Goal: Task Accomplishment & Management: Use online tool/utility

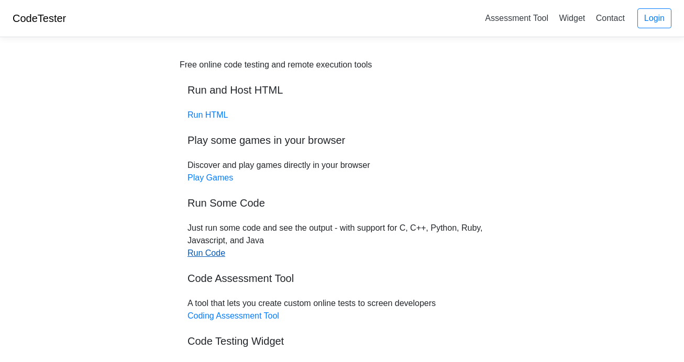
click at [214, 252] on link "Run Code" at bounding box center [206, 253] width 38 height 9
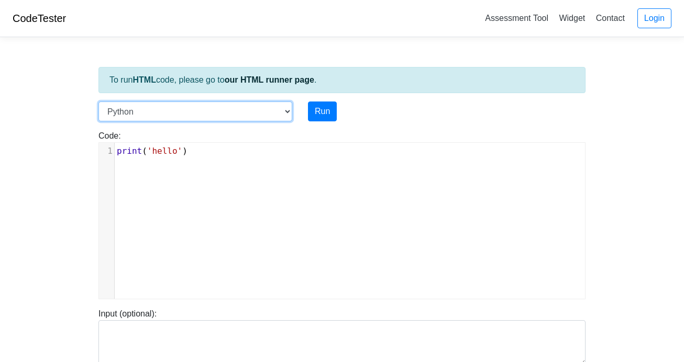
click at [201, 109] on select "C C++ Go Java Javascript Python Ruby" at bounding box center [195, 112] width 194 height 20
click at [23, 224] on body "CodeTester Assessment Tool Widget Contact Login To run HTML code, please go to …" at bounding box center [342, 279] width 684 height 559
click at [172, 118] on select "C C++ Go Java Javascript Python Ruby" at bounding box center [195, 112] width 194 height 20
click at [98, 102] on select "C C++ Go Java Javascript Python Ruby" at bounding box center [195, 112] width 194 height 20
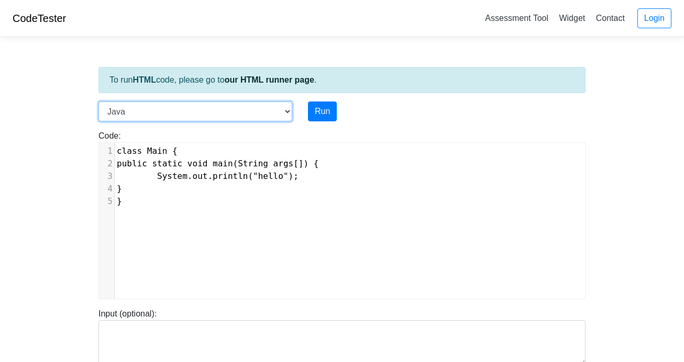
click at [168, 107] on select "C C++ Go Java Javascript Python Ruby" at bounding box center [195, 112] width 194 height 20
select select "javascript"
click at [98, 102] on select "C C++ Go Java Javascript Python Ruby" at bounding box center [195, 112] width 194 height 20
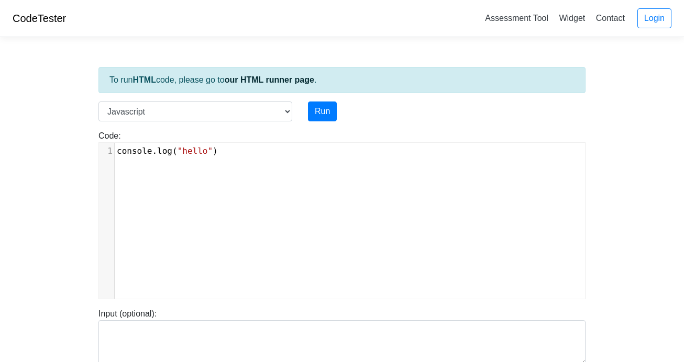
click at [162, 171] on div "xxxxxxxxxx 1 console . log ( "hello" )" at bounding box center [350, 229] width 502 height 172
type textarea "lo")"
type textarea "console.log("hello")"
drag, startPoint x: 210, startPoint y: 151, endPoint x: 116, endPoint y: 151, distance: 94.8
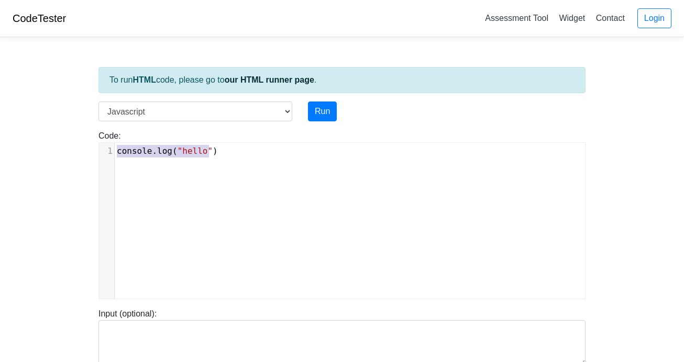
click at [116, 151] on pre "console . log ( "hello" )" at bounding box center [354, 151] width 478 height 13
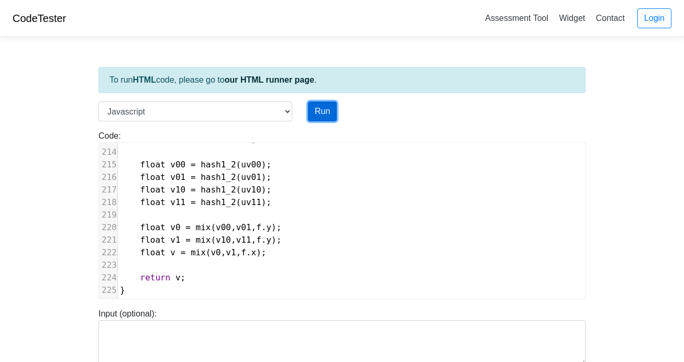
click at [317, 110] on button "Run" at bounding box center [322, 112] width 29 height 20
type input "https://codetester.io/runner?s=KxzK3Bwbz1"
type textarea "Submission status: Runtime Error (NZEC) Stderr: /box/script.js:4 define PI 3.14…"
click at [326, 113] on button "Run" at bounding box center [322, 112] width 29 height 20
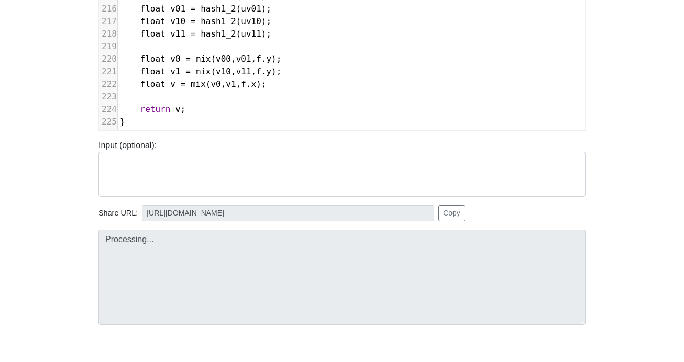
type input "[URL][DOMAIN_NAME]"
type textarea "Submission status: Runtime Error (NZEC) Stderr: /box/script.js:4 define PI 3.14…"
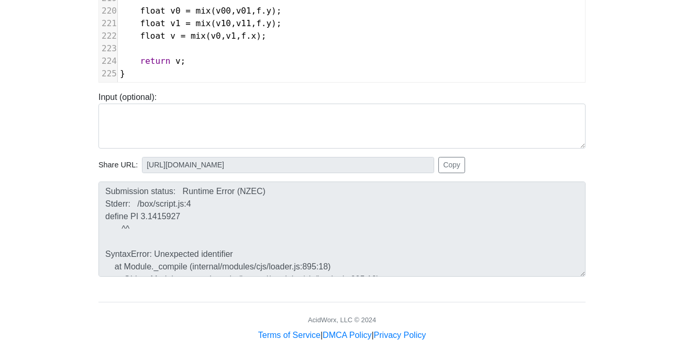
scroll to position [221, 0]
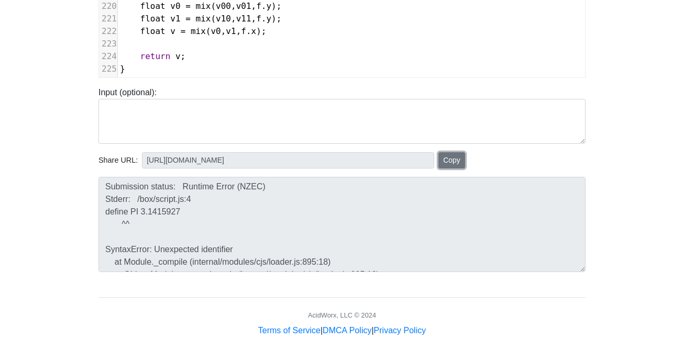
click at [445, 164] on button "Copy" at bounding box center [451, 160] width 27 height 16
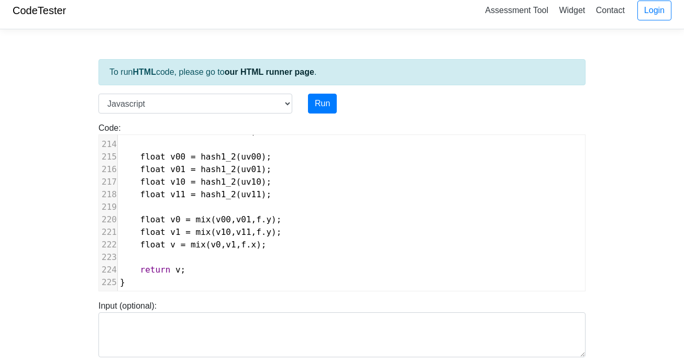
scroll to position [0, 0]
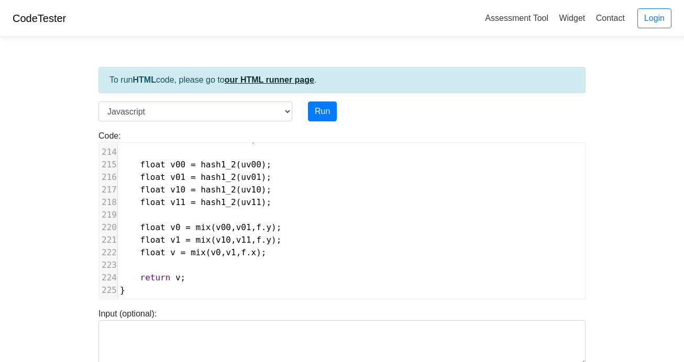
click at [272, 81] on link "our HTML runner page" at bounding box center [270, 79] width 90 height 9
click at [181, 105] on select "C C++ Go Java Javascript Python Ruby" at bounding box center [195, 112] width 194 height 20
select select "python"
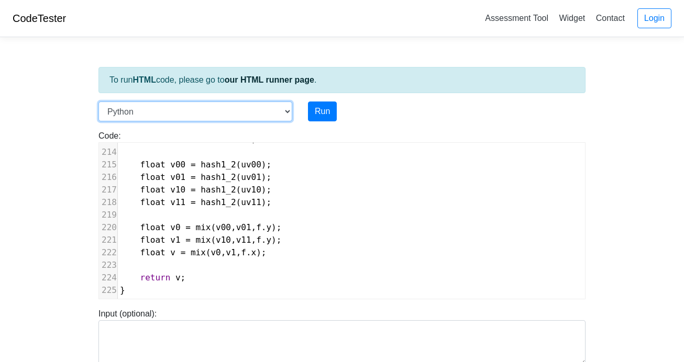
click at [98, 102] on select "C C++ Go Java Javascript Python Ruby" at bounding box center [195, 112] width 194 height 20
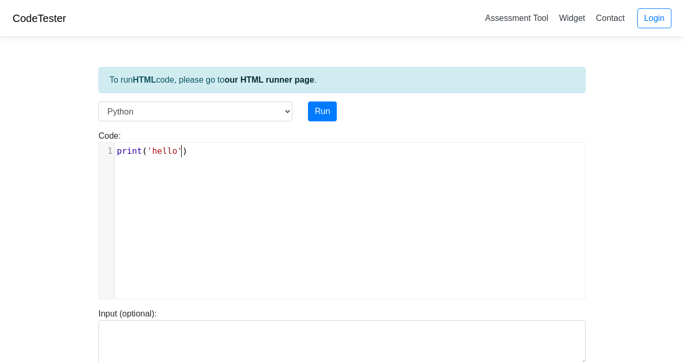
scroll to position [4, 0]
type textarea "o')"
type textarea "print('hello')"
drag, startPoint x: 184, startPoint y: 151, endPoint x: 114, endPoint y: 150, distance: 70.7
click at [115, 150] on div "1 print ( 'hello' )" at bounding box center [354, 151] width 478 height 13
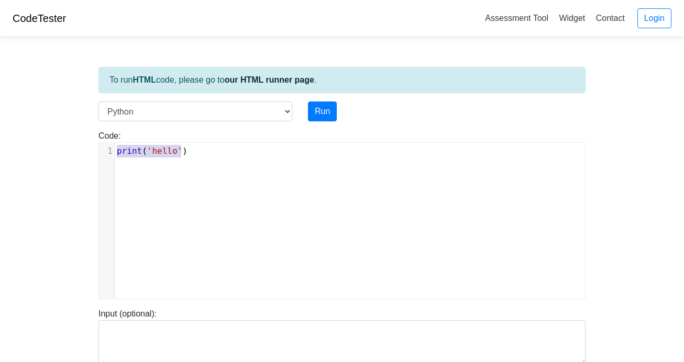
scroll to position [2683, 0]
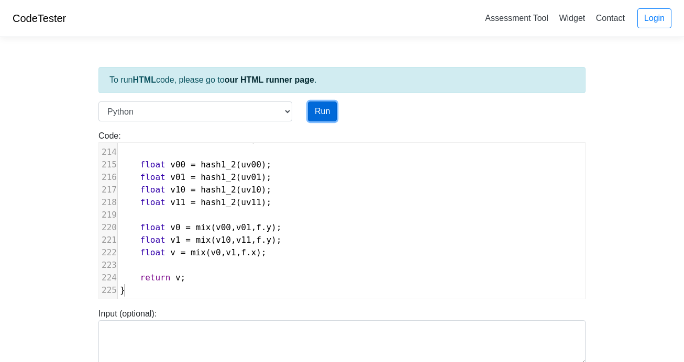
click at [324, 112] on button "Run" at bounding box center [322, 112] width 29 height 20
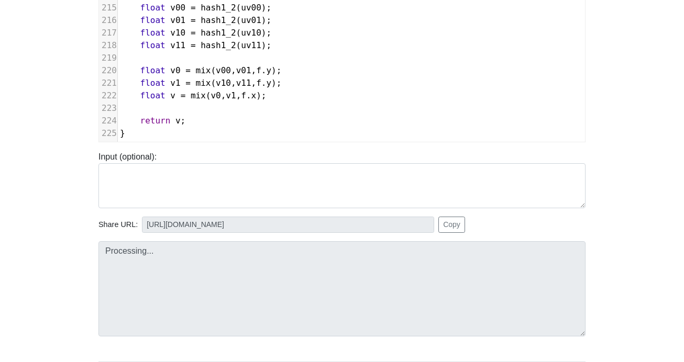
type input "https://codetester.io/runner?s=oqXxLOeYXJ"
type textarea "Submission status: Runtime Error (NZEC) Stderr: File "script.py", line 1 //Shad…"
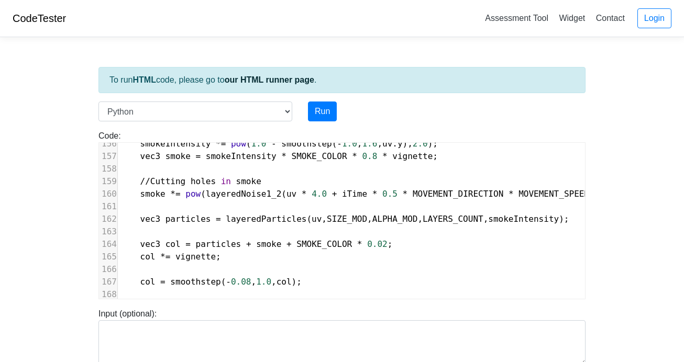
scroll to position [1951, 0]
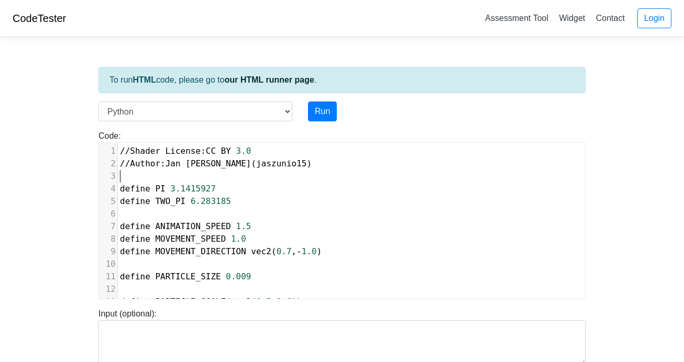
type textarea "//Shader License: CC BY 3.0 //Author: Jan Mróz (jaszunio15)"
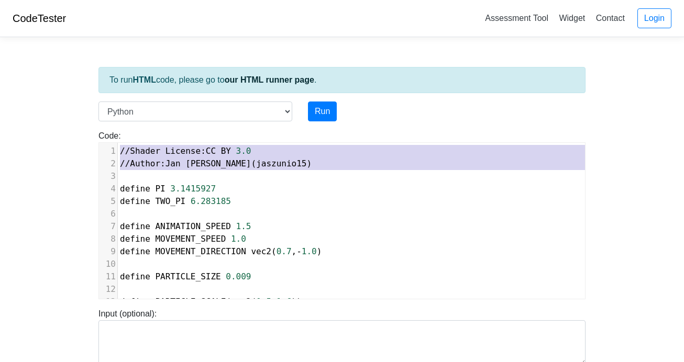
drag, startPoint x: 183, startPoint y: 176, endPoint x: 115, endPoint y: 145, distance: 75.4
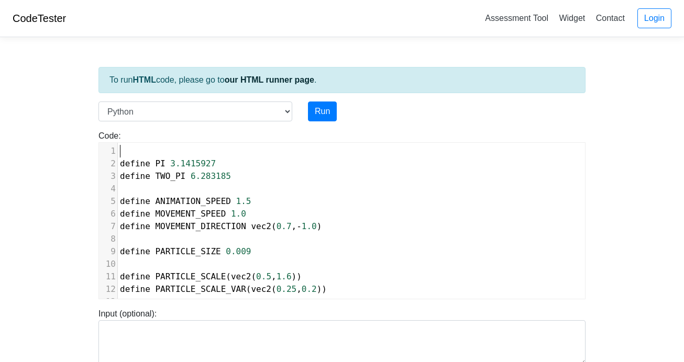
click at [120, 164] on span "define" at bounding box center [135, 164] width 30 height 10
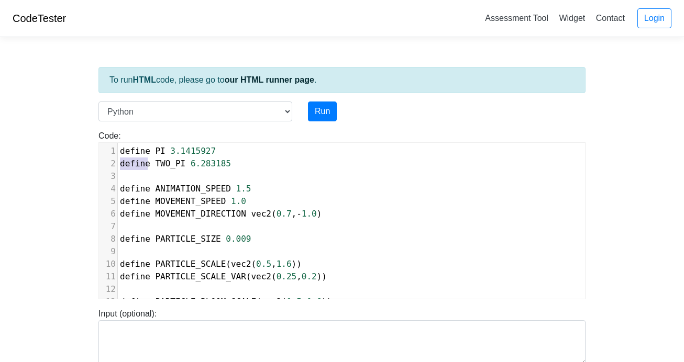
type textarea "define TWO_PI 6.283185"
drag, startPoint x: 119, startPoint y: 164, endPoint x: 107, endPoint y: 176, distance: 17.0
click at [118, 174] on div "1 define PI 3.1415927 2 define TWO_PI 6.283185 3 ​ 4 define ANIMATION_SPEED 1.5…" at bounding box center [414, 283] width 593 height 276
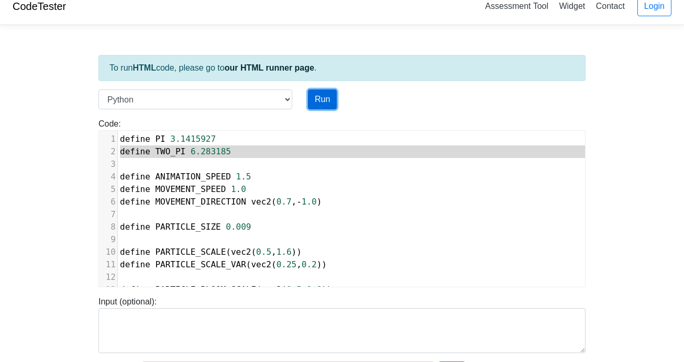
click at [315, 94] on button "Run" at bounding box center [322, 100] width 29 height 20
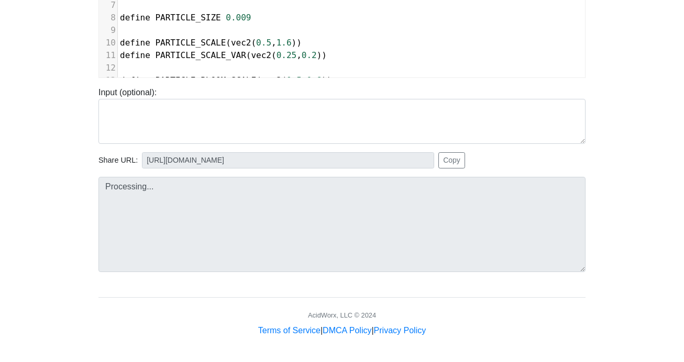
type input "https://codetester.io/runner?s=ZjWqyoZJWR"
type textarea "Submission status: Runtime Error (NZEC) Stderr: File "script.py", line 1 define…"
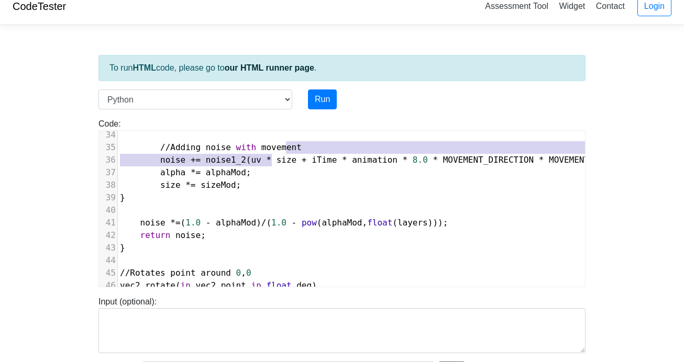
type textarea "n"
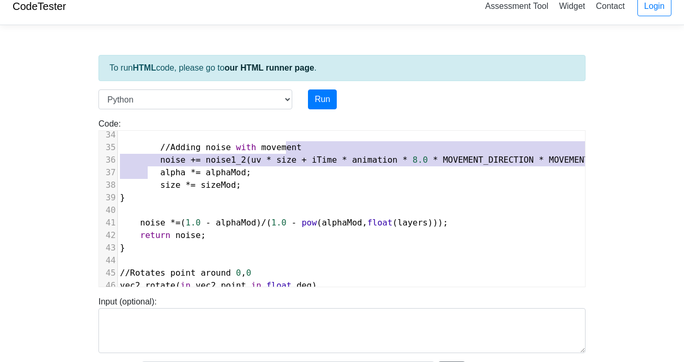
type textarea "noise += noise1_2(uv * size + iTime * animation * 8.0 * MOVEMENT_DIRECTION * MO…"
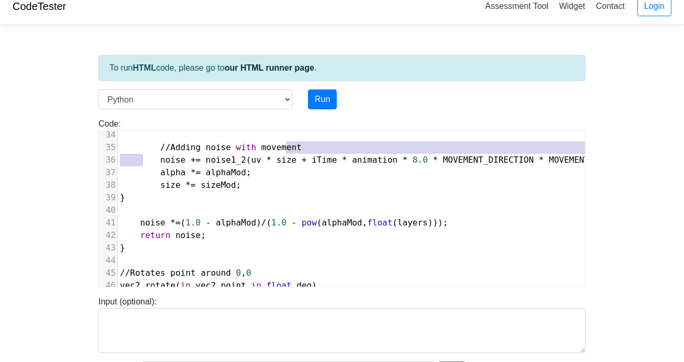
type textarea "//Adding noise with movement"
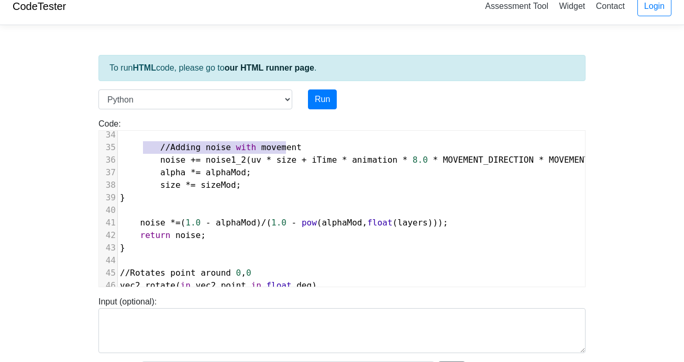
drag, startPoint x: 291, startPoint y: 149, endPoint x: 143, endPoint y: 149, distance: 147.1
click at [143, 149] on pre "// Adding noise with movement" at bounding box center [414, 147] width 593 height 13
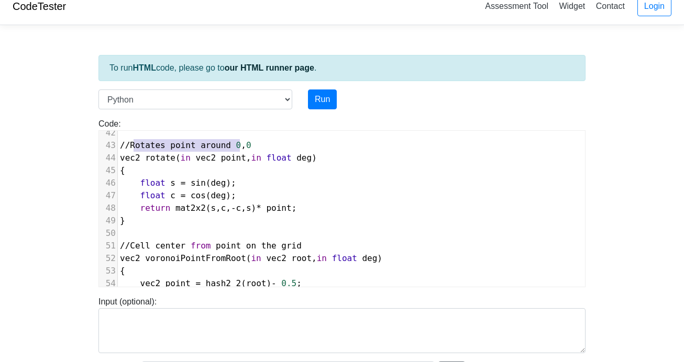
type textarea "//Rotates point around 0,0"
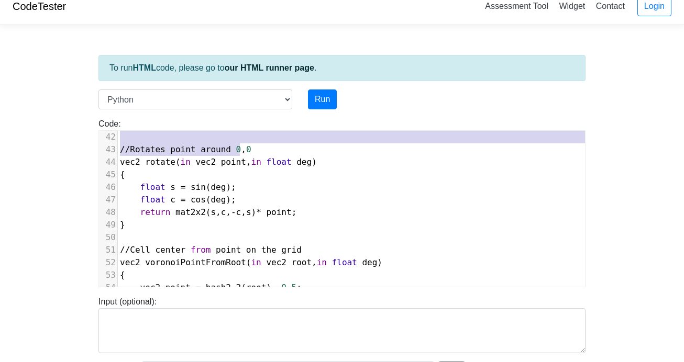
drag, startPoint x: 243, startPoint y: 142, endPoint x: 121, endPoint y: 138, distance: 121.5
click at [121, 138] on div "12 ​ 13 define PARTICLE_BLOOM_SCALE ( vec2 ( 0.5 , 0.8 )) 14 define PARTICLE_BL…" at bounding box center [414, 30] width 593 height 553
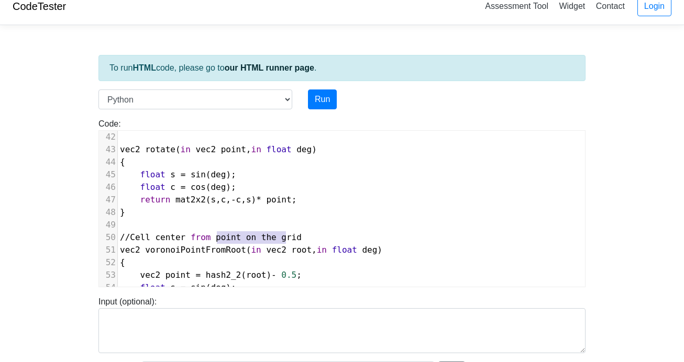
type textarea "//Cell center from point on the grid"
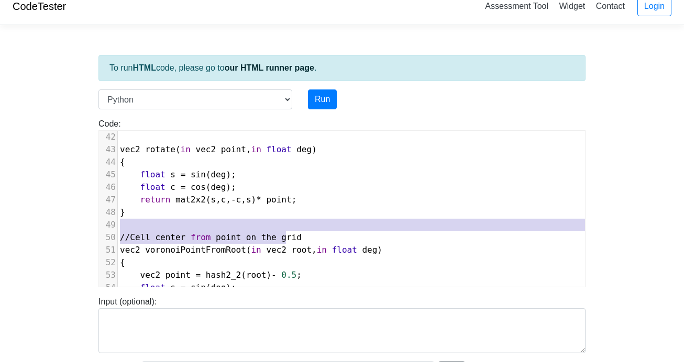
drag, startPoint x: 298, startPoint y: 241, endPoint x: 99, endPoint y: 226, distance: 199.0
click at [118, 226] on div "32 { 33 offset += hash2_2 ( vec2 ( alpha , size )) * 10.0 ; 34 noise += noise1_…" at bounding box center [414, 206] width 593 height 402
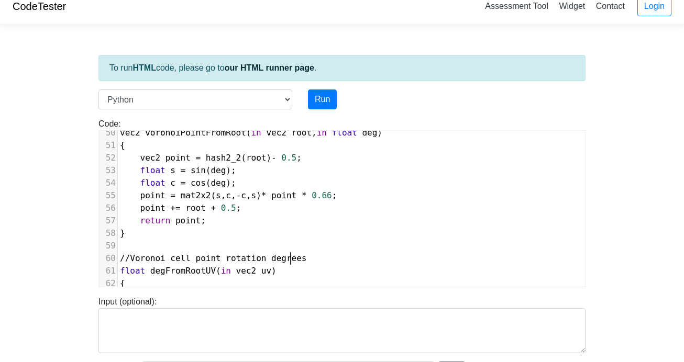
type textarea "//Voronoi cell point rotation degrees"
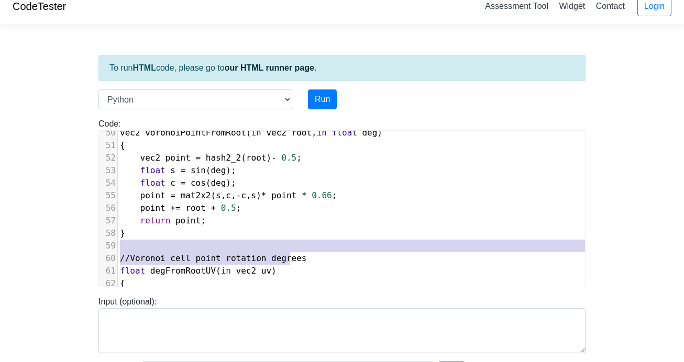
drag, startPoint x: 289, startPoint y: 257, endPoint x: 135, endPoint y: 247, distance: 154.8
click at [135, 247] on div "32 { 33 offset += hash2_2 ( vec2 ( alpha , size )) * 10.0 ; 34 noise += noise1_…" at bounding box center [414, 102] width 593 height 402
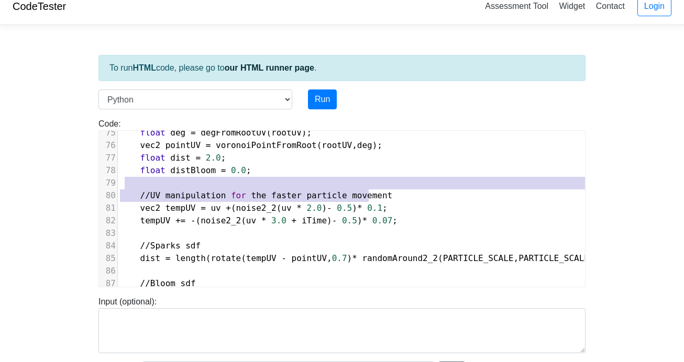
type textarea "//UV manipulation for the faster particle movement"
drag, startPoint x: 370, startPoint y: 197, endPoint x: 118, endPoint y: 188, distance: 252.0
click at [118, 188] on div "56 point += root + 0.5 ; 57 return point ; 58 } 59 ​ 60 float degFromRootUV ( i…" at bounding box center [414, 133] width 593 height 490
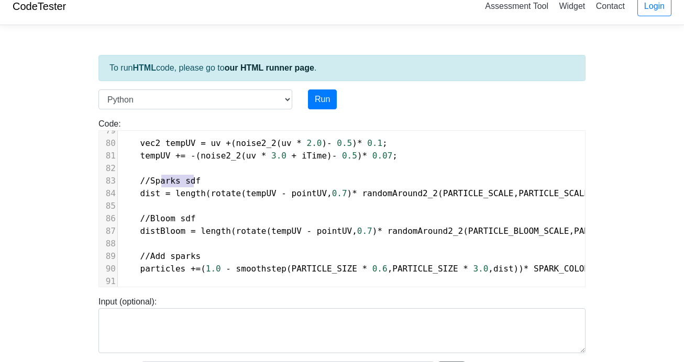
type textarea "//Sparks sdf"
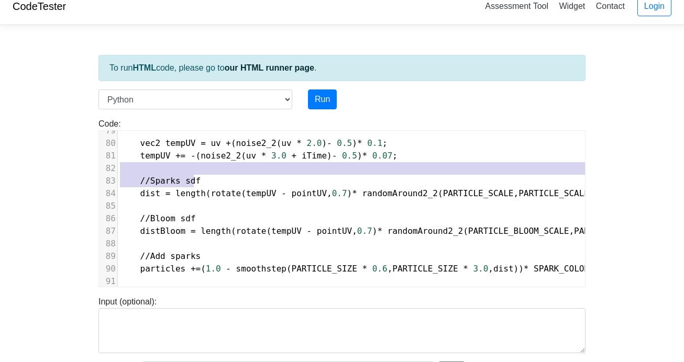
drag, startPoint x: 201, startPoint y: 181, endPoint x: 121, endPoint y: 173, distance: 80.5
click at [121, 173] on div "56 point += root + 0.5 ; 57 return point ; 58 } 59 ​ 60 float degFromRootUV ( i…" at bounding box center [414, 93] width 593 height 515
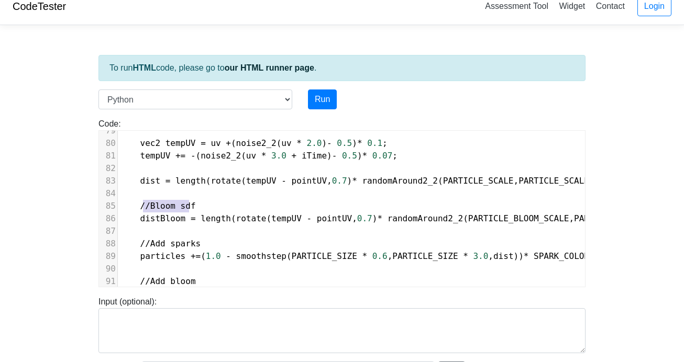
type textarea "//Bloom sdf"
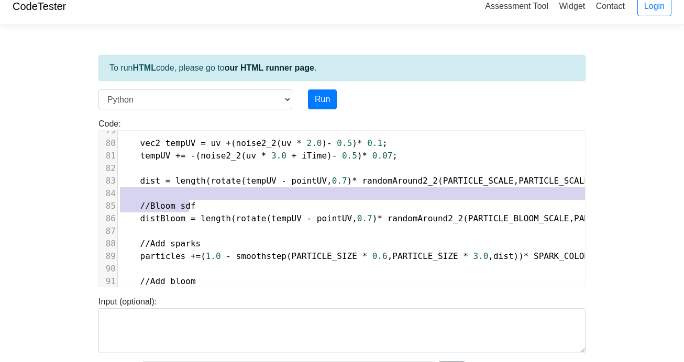
drag, startPoint x: 196, startPoint y: 204, endPoint x: 115, endPoint y: 199, distance: 81.3
click at [118, 199] on div "56 point += root + 0.5 ; 57 return point ; 58 } 59 ​ 60 float degFromRootUV ( i…" at bounding box center [414, 118] width 593 height 565
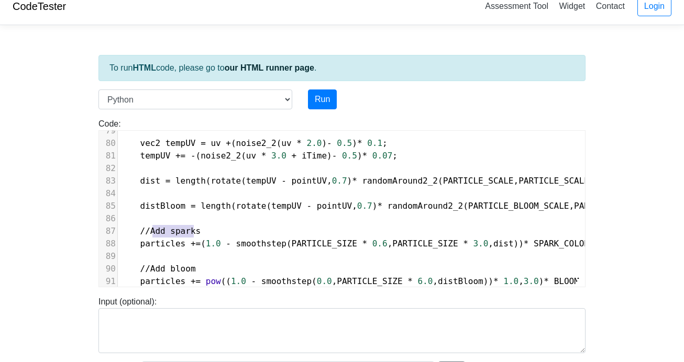
type textarea "//Add sparks"
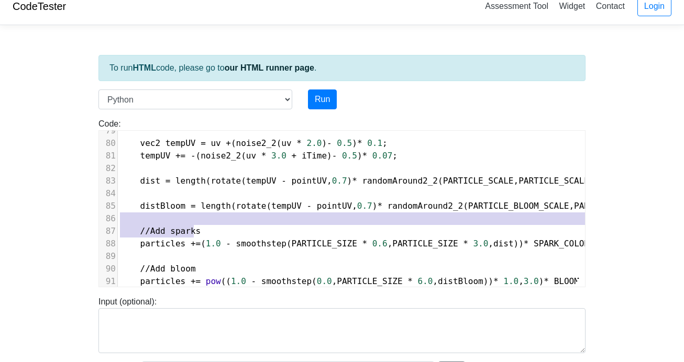
drag, startPoint x: 196, startPoint y: 234, endPoint x: 118, endPoint y: 221, distance: 79.0
click at [118, 221] on div "56 point += root + 0.5 ; 57 return point ; 58 } 59 ​ 60 float degFromRootUV ( i…" at bounding box center [414, 118] width 593 height 565
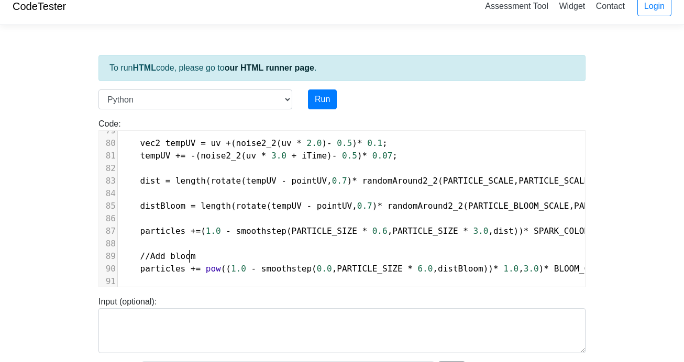
type textarea "//Add bloom"
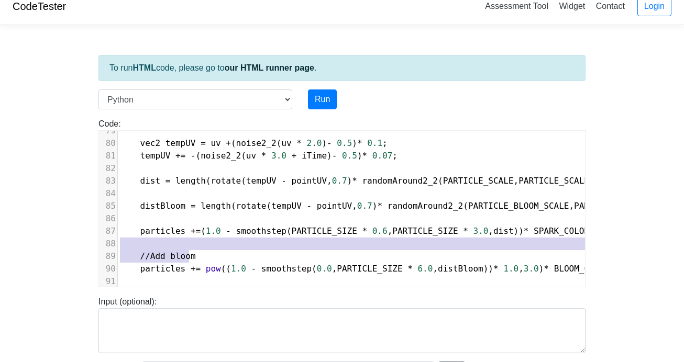
drag, startPoint x: 195, startPoint y: 257, endPoint x: 114, endPoint y: 241, distance: 83.2
click at [118, 241] on div "56 point += root + 0.5 ; 57 return point ; 58 } 59 ​ 60 float degFromRootUV ( i…" at bounding box center [414, 118] width 593 height 565
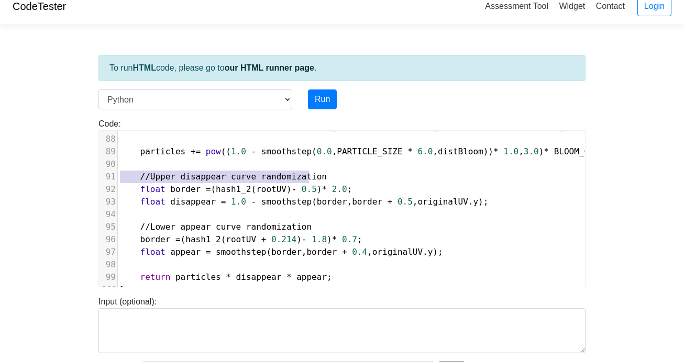
type textarea "//Upper disappear curve randomization"
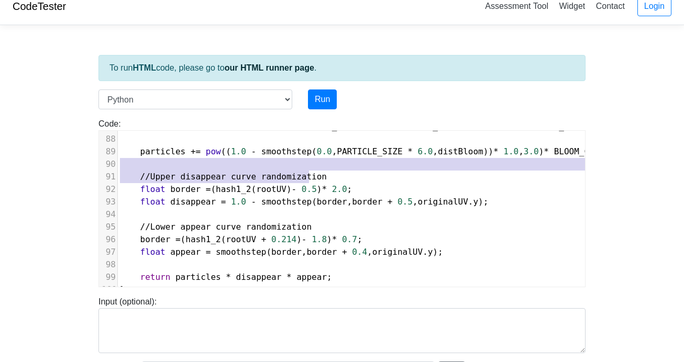
drag, startPoint x: 312, startPoint y: 177, endPoint x: 114, endPoint y: 169, distance: 198.6
click at [118, 169] on div "56 point += root + 0.5 ; 57 return point ; 58 } 59 ​ 60 float degFromRootUV ( i…" at bounding box center [414, 13] width 593 height 565
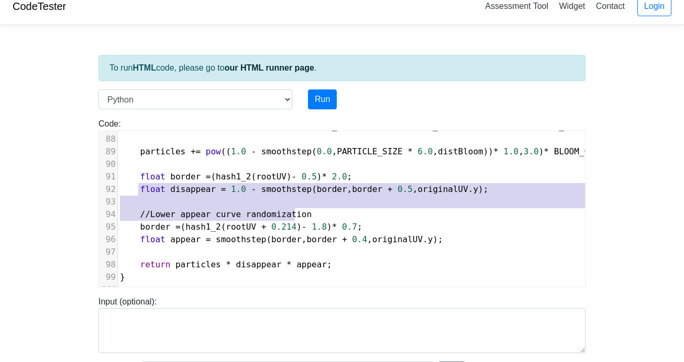
type textarea "//Lower appear curve randomization"
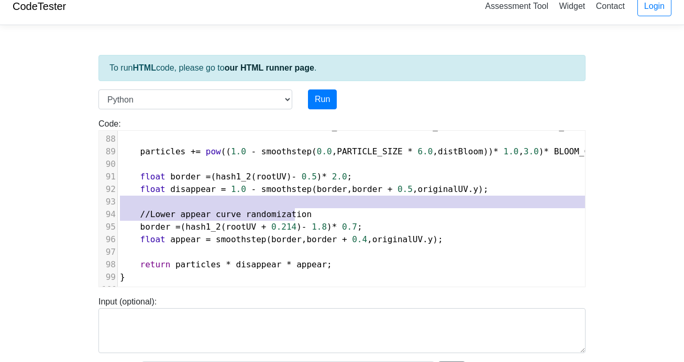
drag, startPoint x: 302, startPoint y: 210, endPoint x: 124, endPoint y: 199, distance: 178.8
click at [124, 199] on div "77 float dist = 2.0 ; 78 float distBloom = 0.0 ; 79 ​ 80 vec2 tempUV = uv + ( n…" at bounding box center [414, 202] width 593 height 415
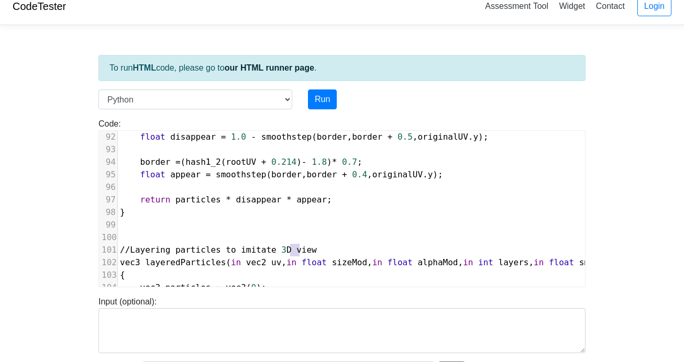
type textarea "//Layering particles to imitate 3D view"
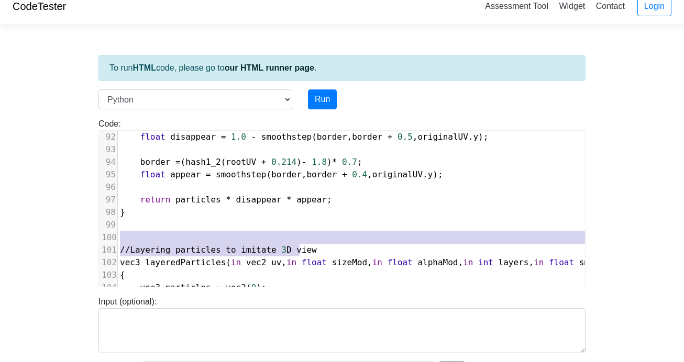
drag, startPoint x: 298, startPoint y: 252, endPoint x: 113, endPoint y: 234, distance: 186.2
click at [118, 234] on div "77 float dist = 2.0 ; 78 float distBloom = 0.0 ; 79 ​ 80 vec2 tempUV = uv + ( n…" at bounding box center [414, 149] width 593 height 415
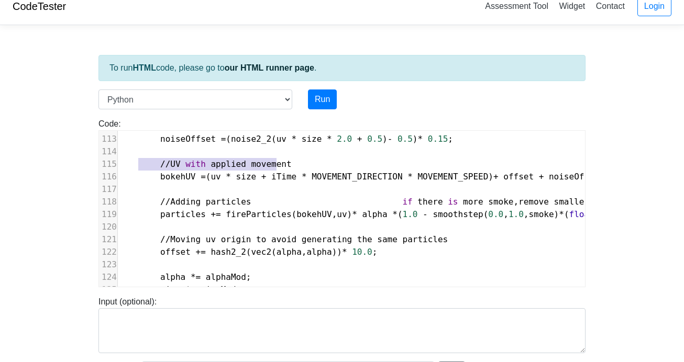
type textarea "//UV with applied movement"
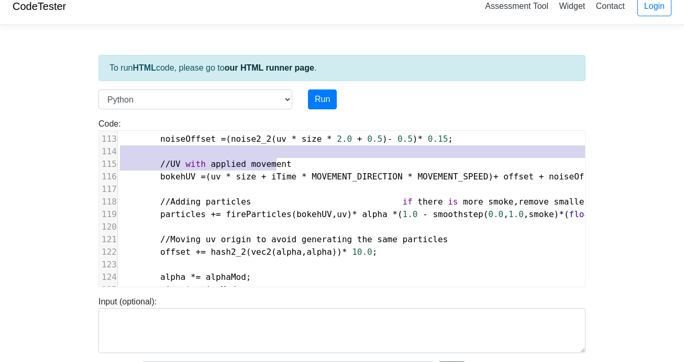
drag, startPoint x: 277, startPoint y: 161, endPoint x: 97, endPoint y: 154, distance: 180.8
click at [97, 154] on div "Code: print('hello') //UV with applied movement x 225 } 77 float dist = 2.0 ; 7…" at bounding box center [342, 203] width 503 height 170
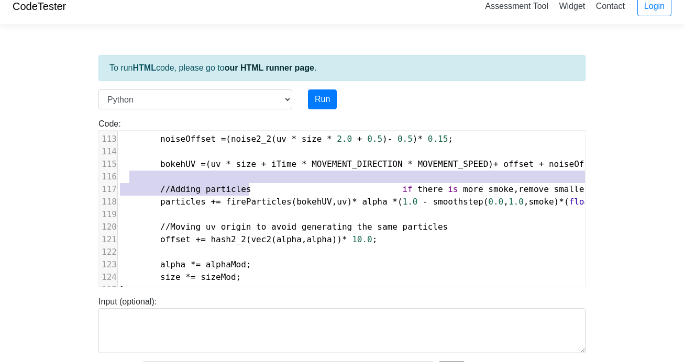
type textarea "//Adding particles"
drag, startPoint x: 245, startPoint y: 189, endPoint x: 121, endPoint y: 181, distance: 123.8
click at [121, 181] on div "102 { 103 vec3 particles = vec3 ( 0 ); 104 float size = 1.0 ; 105 float alpha =…" at bounding box center [414, 202] width 593 height 415
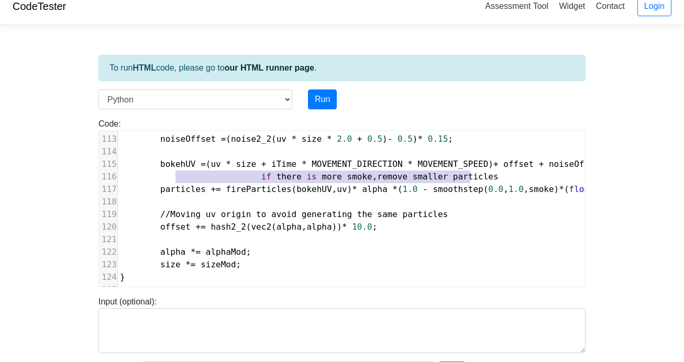
type textarea "if there is more smoke, remove smaller particles"
drag, startPoint x: 481, startPoint y: 181, endPoint x: 109, endPoint y: 182, distance: 372.3
click at [118, 182] on div "116 if there is more smoke , remove smaller particles" at bounding box center [414, 177] width 593 height 13
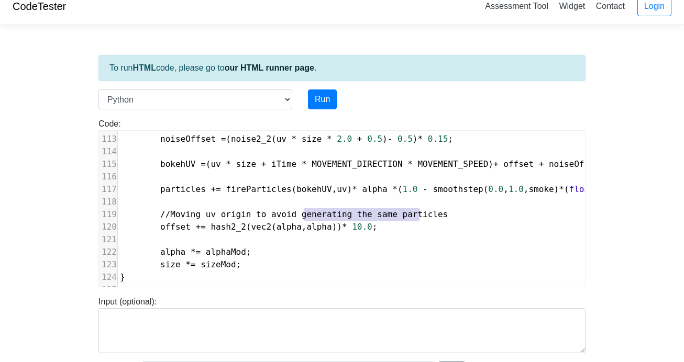
type textarea "//Moving uv origin to avoid generating the same particles"
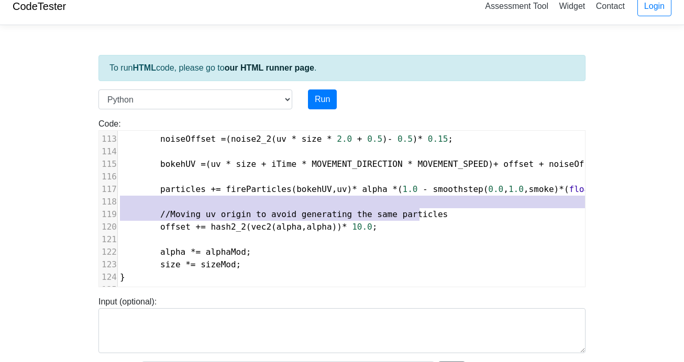
drag, startPoint x: 428, startPoint y: 214, endPoint x: 103, endPoint y: 206, distance: 324.7
click at [118, 206] on div "102 { 103 vec3 particles = vec3 ( 0 ); 104 float size = 1.0 ; 105 float alpha =…" at bounding box center [414, 202] width 593 height 415
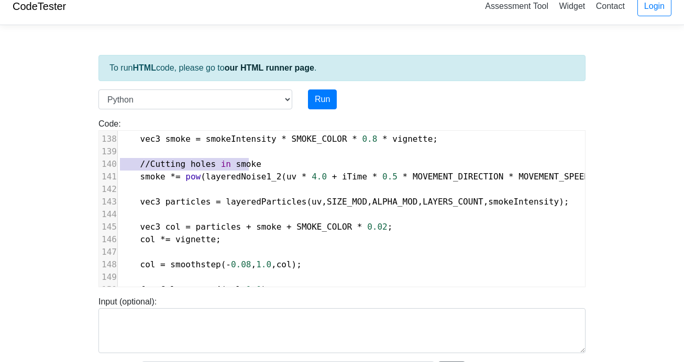
type textarea "//Cutting holes in smoke"
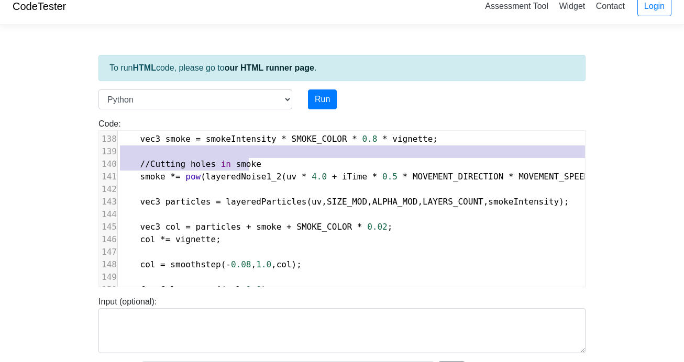
drag, startPoint x: 251, startPoint y: 164, endPoint x: 107, endPoint y: 154, distance: 143.8
click at [118, 154] on div "127 ​ 128 void mainImage ( out vec4 fragColor , in vec2 fragCoord ) 129 { 130 v…" at bounding box center [414, 202] width 593 height 415
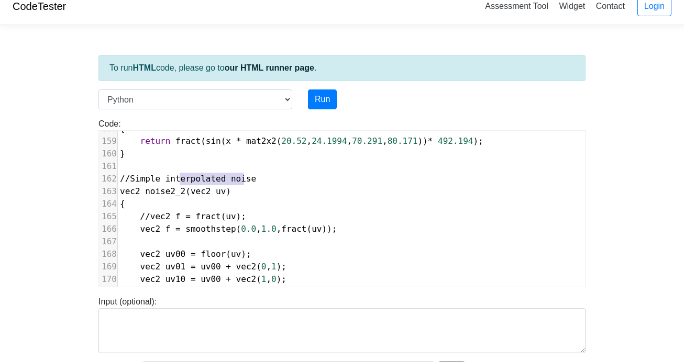
type textarea "//Simple interpolated noise"
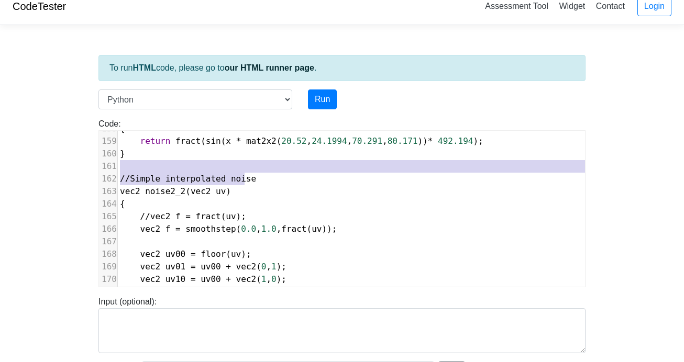
drag, startPoint x: 250, startPoint y: 184, endPoint x: 103, endPoint y: 172, distance: 148.1
click at [118, 172] on div "152 float hash1_2 ( in vec2 x ) 153 { 154 return fract ( sin ( dot ( x , vec2 (…" at bounding box center [414, 254] width 593 height 415
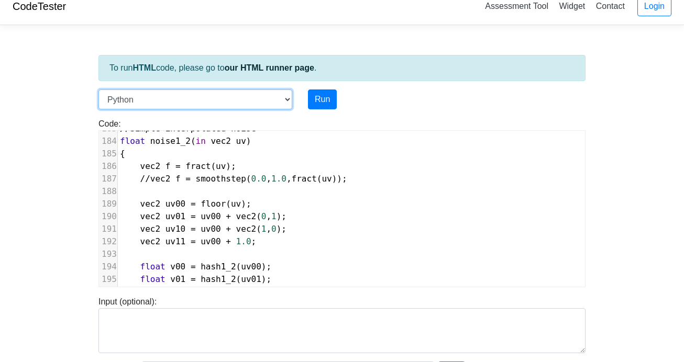
click at [223, 107] on select "C C++ Go Java Javascript Python Ruby" at bounding box center [195, 100] width 194 height 20
select select "ruby"
click at [98, 90] on select "C C++ Go Java Javascript Python Ruby" at bounding box center [195, 100] width 194 height 20
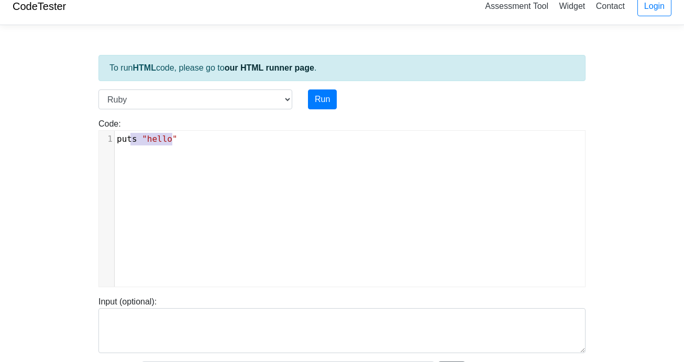
type textarea "puts "hello""
drag, startPoint x: 179, startPoint y: 140, endPoint x: 110, endPoint y: 145, distance: 68.2
click at [115, 145] on div "1 puts "hello"" at bounding box center [354, 139] width 478 height 13
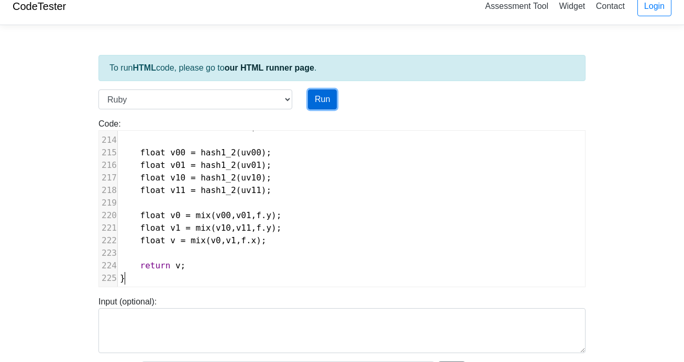
click at [309, 102] on button "Run" at bounding box center [322, 100] width 29 height 20
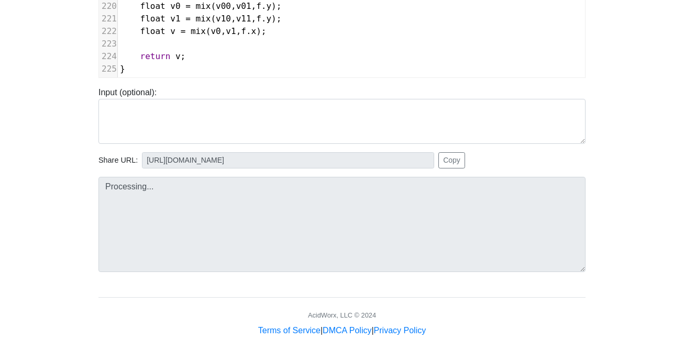
type input "https://codetester.io/runner?s=4MX6Yg3Qlo"
type textarea "Submission status: Runtime Error (NZEC) Stderr: script.rb:1: unknown regexp opt…"
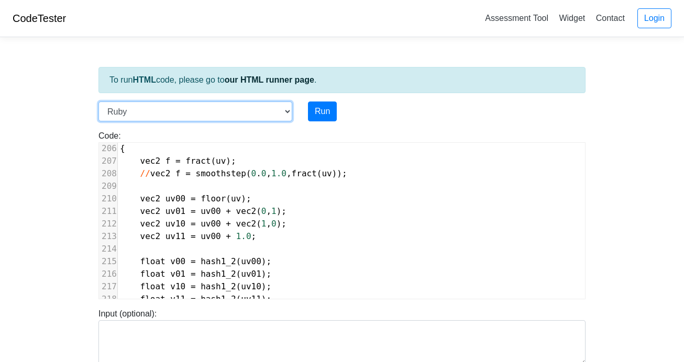
click at [125, 109] on select "C C++ Go Java Javascript Python Ruby" at bounding box center [195, 112] width 194 height 20
select select "cpp"
click at [98, 102] on select "C C++ Go Java Javascript Python Ruby" at bounding box center [195, 112] width 194 height 20
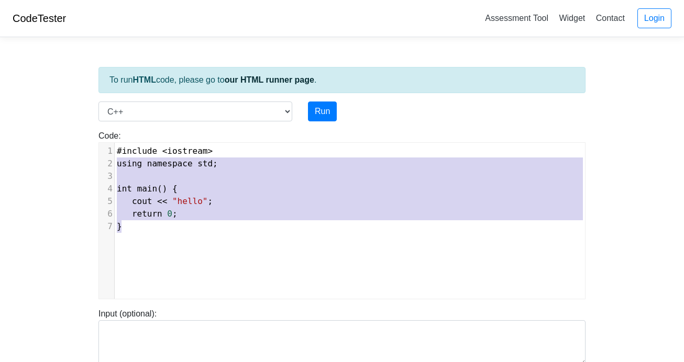
type textarea "#include <iostream> using namespace std; int main() { cout << "hello"; return 0…"
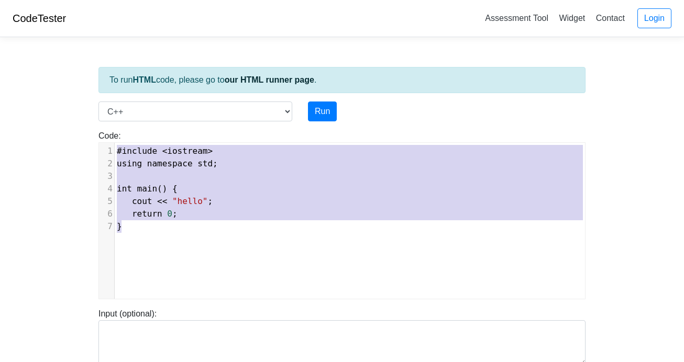
drag, startPoint x: 146, startPoint y: 231, endPoint x: 106, endPoint y: 150, distance: 90.4
click at [115, 150] on div "1 #include < iostream > 2 using namespace std ; 3 ​ 4 int main () { 5 cout << "…" at bounding box center [354, 189] width 478 height 88
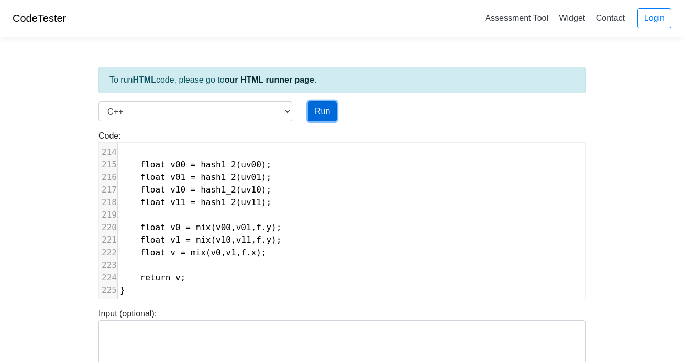
click at [332, 110] on button "Run" at bounding box center [322, 112] width 29 height 20
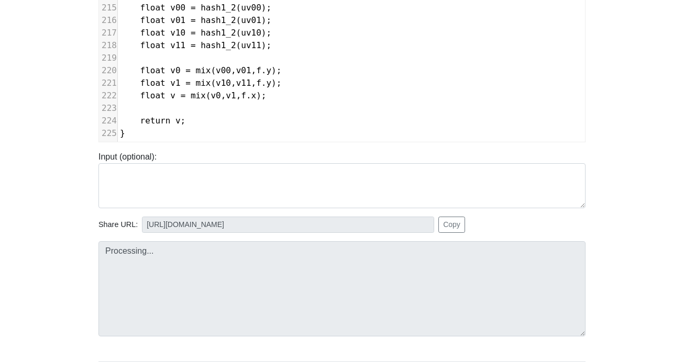
type input "https://codetester.io/runner?s=v2lPo93RWn"
type textarea "Submission status: Compilation Error Compile Output: main.cpp:4:1: error: ‘defi…"
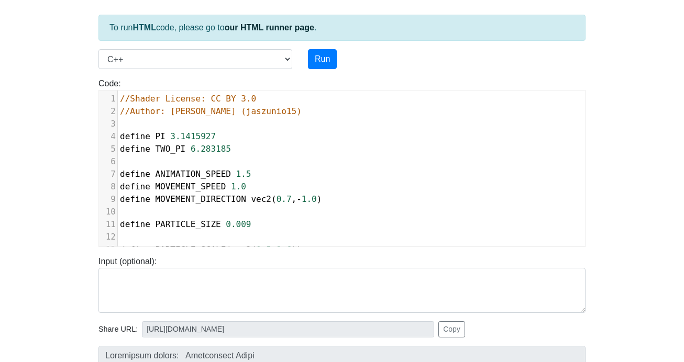
click at [117, 134] on div "4" at bounding box center [108, 136] width 18 height 13
click at [121, 138] on span "define" at bounding box center [135, 136] width 30 height 10
type textarea "#"
click at [121, 147] on span "define" at bounding box center [135, 149] width 30 height 10
type textarea "#"
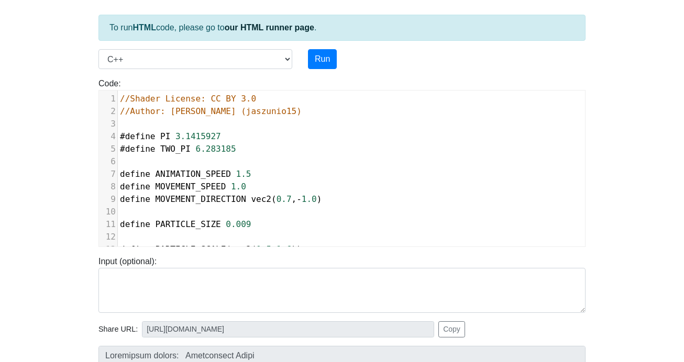
click at [119, 173] on pre "define ANIMATION_SPEED 1.5" at bounding box center [414, 174] width 593 height 13
type textarea "#"
click at [120, 185] on span "define" at bounding box center [135, 187] width 30 height 10
type textarea "#"
click at [119, 201] on pre "define MOVEMENT_DIRECTION vec2 ( 0.7 , - 1.0 )" at bounding box center [414, 199] width 593 height 13
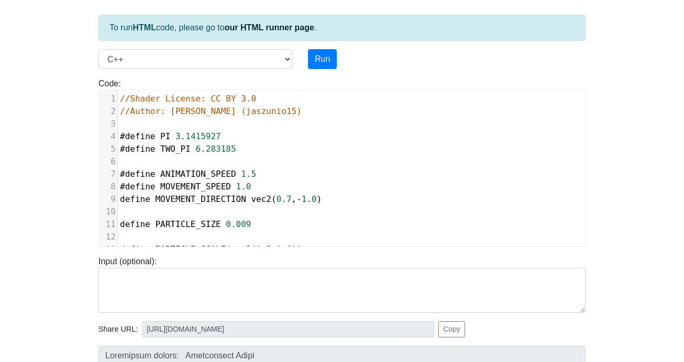
type textarea "#"
click at [121, 225] on span "define" at bounding box center [135, 224] width 30 height 10
type textarea "#"
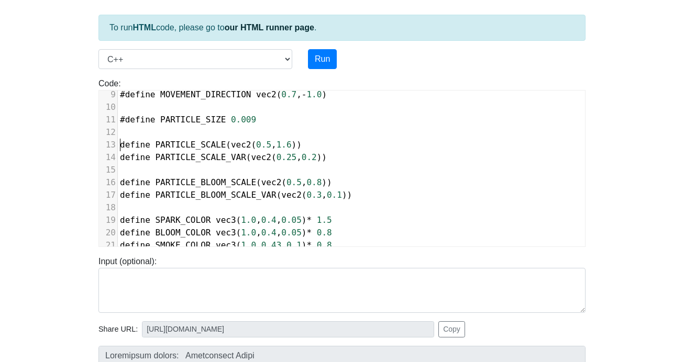
click at [120, 148] on span "define" at bounding box center [135, 145] width 30 height 10
type textarea "#"
click at [118, 156] on div "x 225 } 1 //Shader License: CC BY 3.0 2 //Author: Jan Mróz (jaszunio15) 3 ​ 4 #…" at bounding box center [350, 177] width 502 height 172
click at [119, 158] on pre "define PARTICLE_SCALE_VAR ( vec2 ( 0.25 , 0.2 ))" at bounding box center [414, 157] width 593 height 13
type textarea "#"
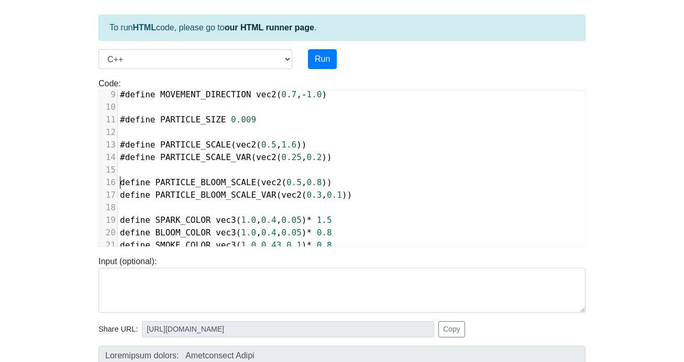
click at [121, 180] on span "define" at bounding box center [135, 182] width 30 height 10
type textarea "#"
click at [120, 192] on span "define" at bounding box center [135, 195] width 30 height 10
type textarea "#"
click at [120, 219] on span "define" at bounding box center [135, 220] width 30 height 10
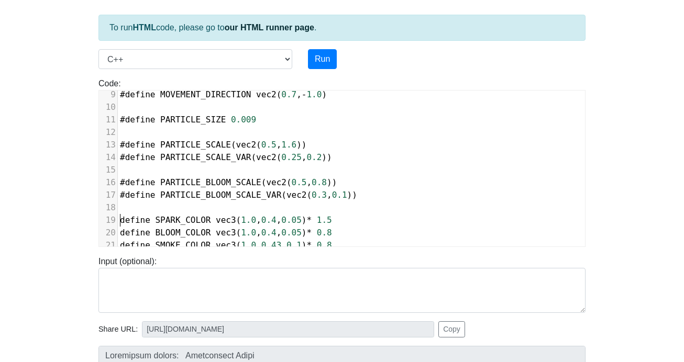
type textarea "#"
click at [121, 229] on span "define" at bounding box center [135, 233] width 30 height 10
type textarea "#"
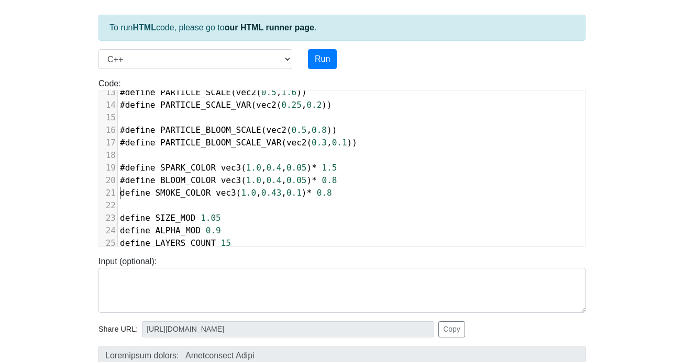
click at [122, 196] on span "define" at bounding box center [135, 193] width 30 height 10
type textarea "#"
click at [119, 219] on pre "define SIZE_MOD 1.05" at bounding box center [414, 218] width 593 height 13
type textarea "#"
click at [121, 228] on span "define" at bounding box center [135, 231] width 30 height 10
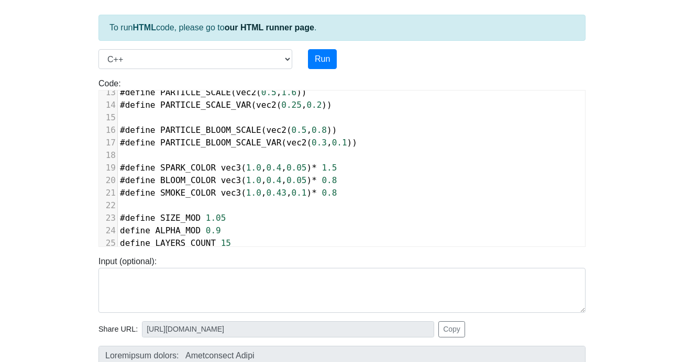
type textarea "#"
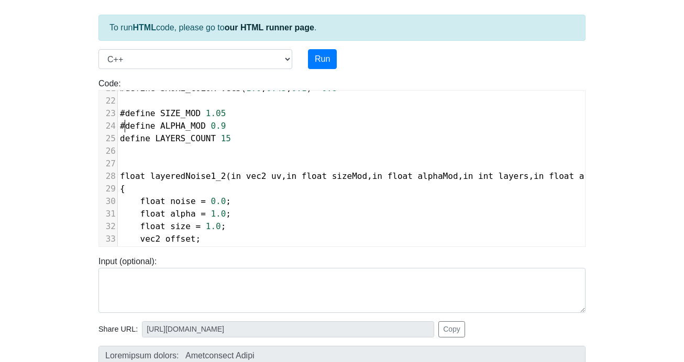
click at [119, 141] on pre "define LAYERS_COUNT 15" at bounding box center [414, 138] width 593 height 13
type textarea "#"
click at [326, 59] on button "Run" at bounding box center [322, 59] width 29 height 20
type input "https://codetester.io/runner?s=dYWNLOJDX5"
type textarea "Submission status: Compilation Error Compile Output: main.cpp:28:23: error: ‘in…"
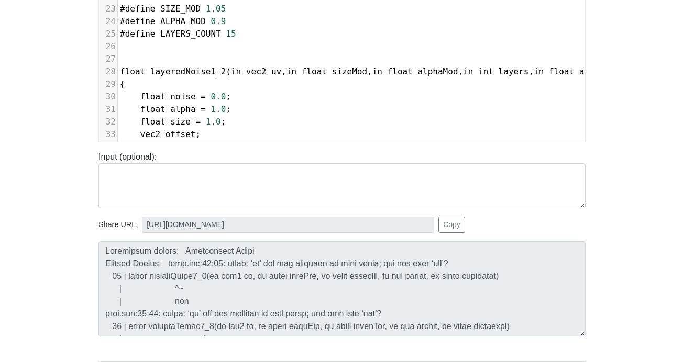
scroll to position [4, 4]
click at [231, 71] on span "in" at bounding box center [236, 71] width 10 height 10
type textarea "t"
click at [292, 71] on span "in" at bounding box center [297, 71] width 10 height 10
type textarea "t"
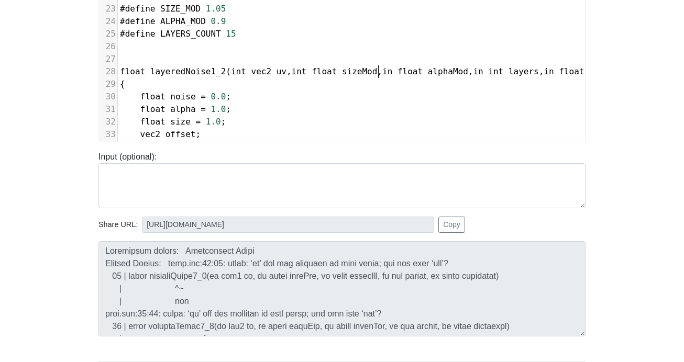
click at [378, 74] on span "float layeredNoise1_2 ( int vec2 uv , int float sizeMod , in float alphaMod , i…" at bounding box center [379, 71] width 519 height 10
type textarea "t"
click at [478, 73] on span "in" at bounding box center [483, 71] width 10 height 10
type textarea "t"
click at [554, 73] on span "in" at bounding box center [559, 71] width 10 height 10
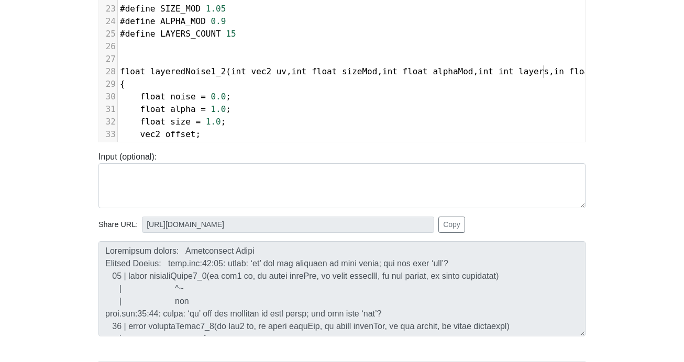
type textarea "t"
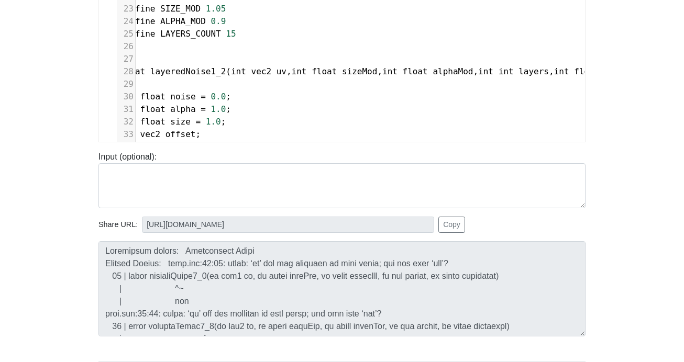
scroll to position [0, 36]
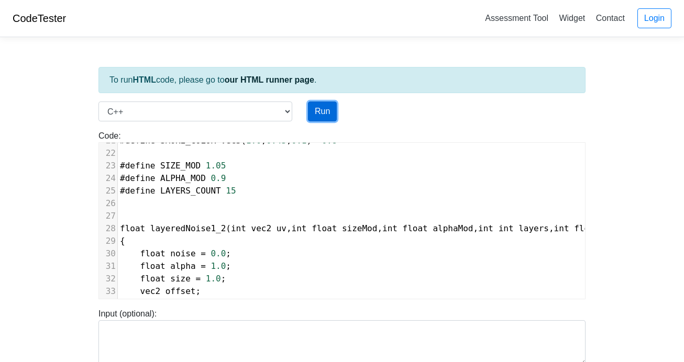
click at [330, 114] on button "Run" at bounding box center [322, 112] width 29 height 20
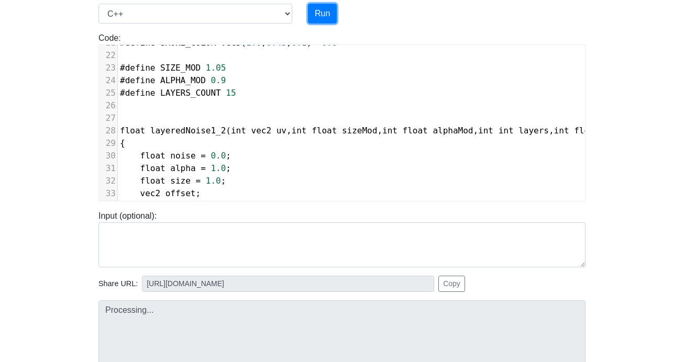
scroll to position [157, 0]
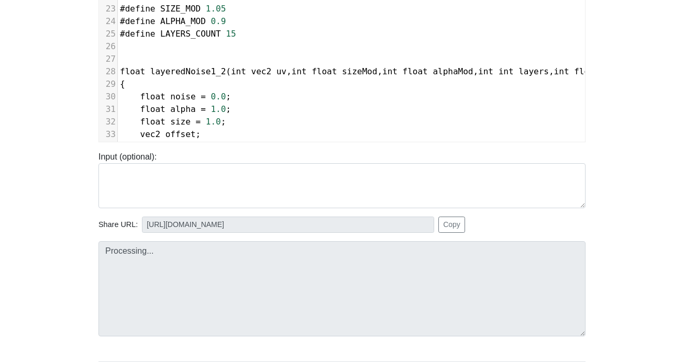
type input "https://codetester.io/runner?s=koW1bmw6lR"
type textarea "Submission status: Compilation Error Compile Output: main.cpp:28:32: error: exp…"
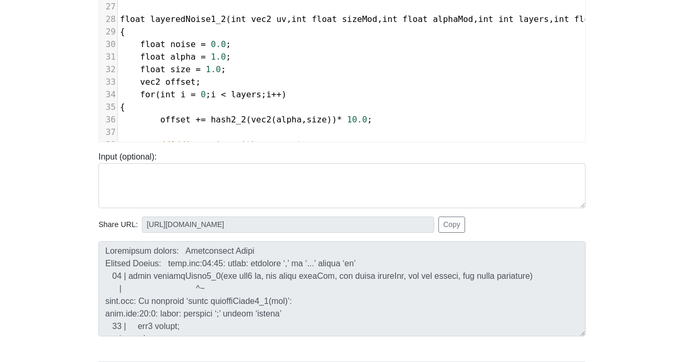
scroll to position [4, 0]
click at [193, 84] on span "vec2 offset ;" at bounding box center [160, 82] width 81 height 10
click at [159, 83] on span "vec2 offset" at bounding box center [158, 82] width 76 height 10
click at [165, 83] on span "offset" at bounding box center [180, 82] width 30 height 10
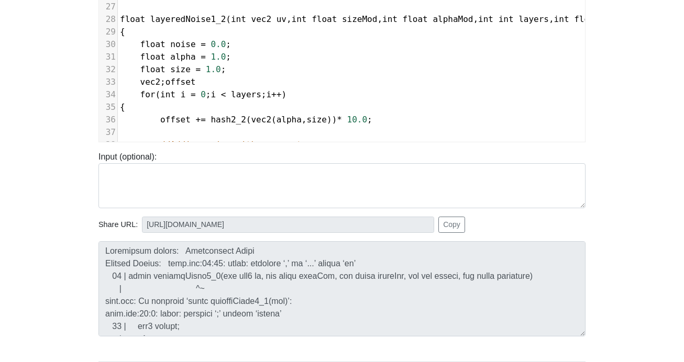
type textarea ";"
click at [49, 206] on body "CodeTester Assessment Tool Widget Contact Login To run HTML code, please go to …" at bounding box center [342, 122] width 684 height 559
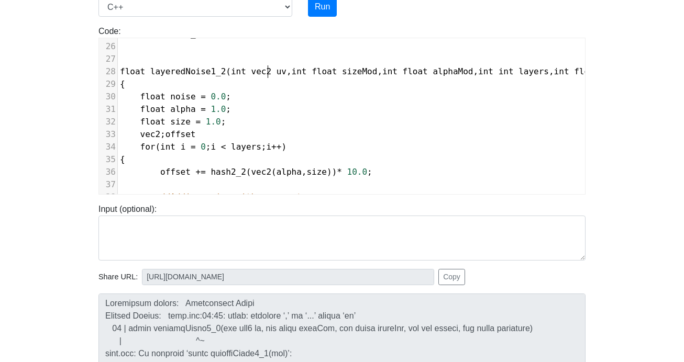
scroll to position [4, 4]
click at [276, 73] on span "uv" at bounding box center [281, 71] width 10 height 10
click at [262, 73] on span "float layeredNoise1_2 ( int vec2 uv , int float sizeMod , int float alphaMod , …" at bounding box center [387, 71] width 535 height 10
type textarea "or"
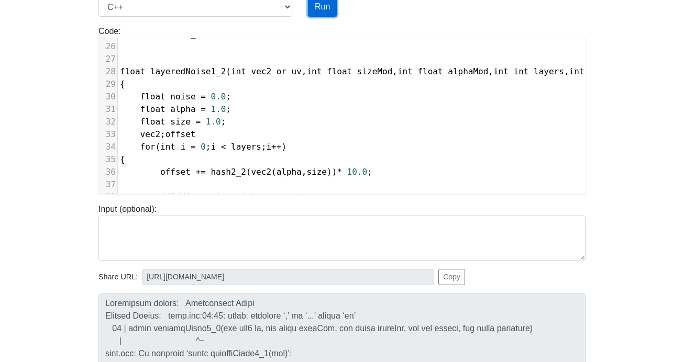
click at [318, 15] on button "Run" at bounding box center [322, 7] width 29 height 20
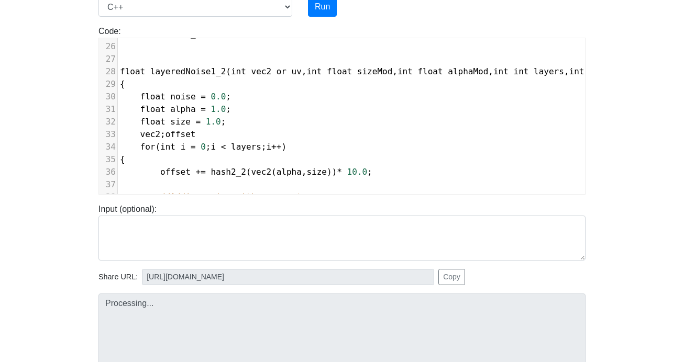
click at [90, 218] on body "CodeTester Assessment Tool Widget Contact Login To run HTML code, please go to …" at bounding box center [342, 174] width 684 height 559
type input "https://codetester.io/runner?s=j2XjPq3vWy"
type textarea "Submission status: Compilation Error Compile Output: main.cpp:28:32: error: exp…"
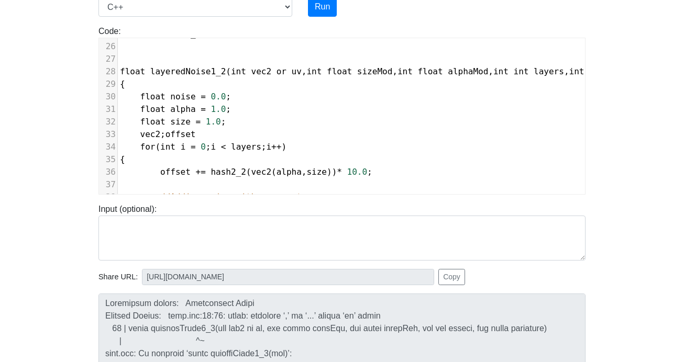
click at [262, 73] on span "float layeredNoise1_2 ( int vec2 or uv , int float sizeMod , int float alphaMod…" at bounding box center [395, 71] width 550 height 10
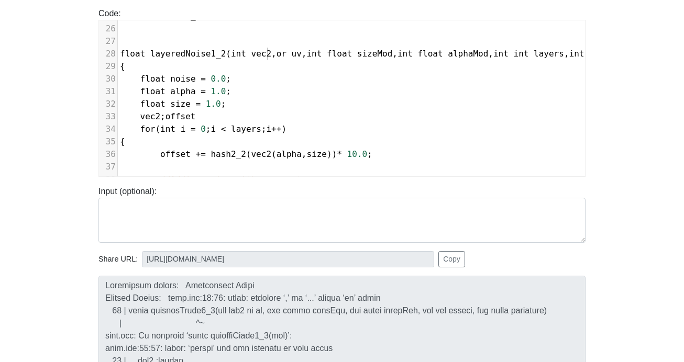
scroll to position [52, 0]
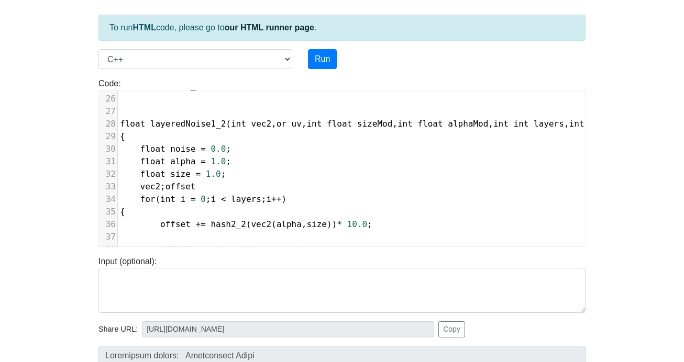
type textarea ","
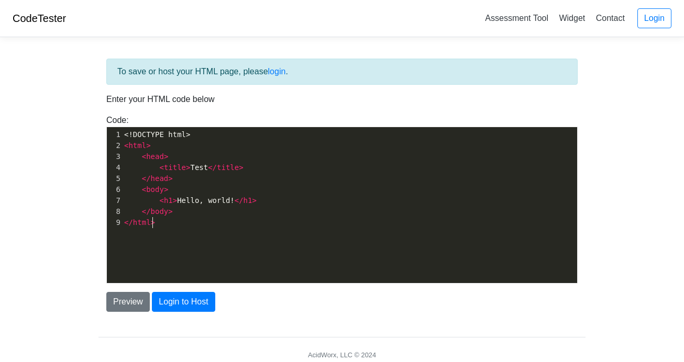
scroll to position [4, 0]
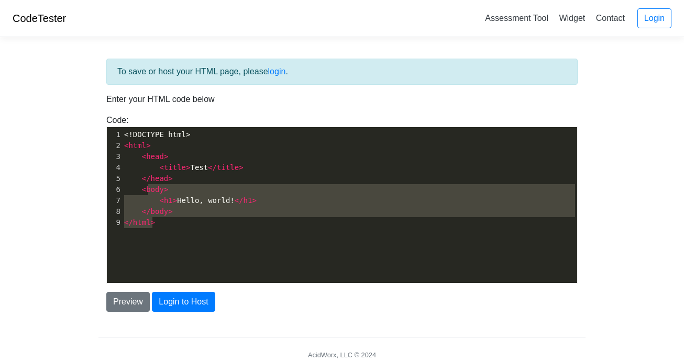
type textarea "<!DOCTYPE html> <html> <head> <title>Test</title> </head> <body> <h1>Hello, wor…"
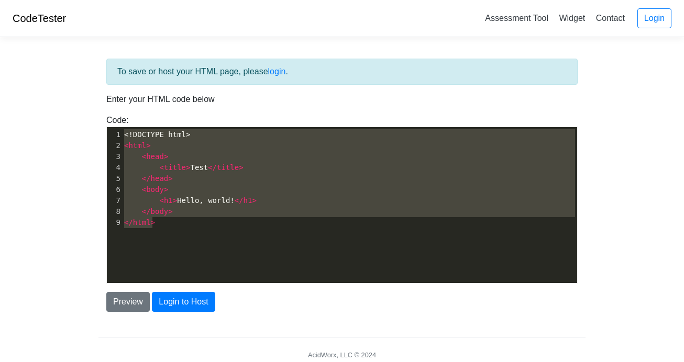
drag, startPoint x: 180, startPoint y: 234, endPoint x: 120, endPoint y: 135, distance: 116.0
click at [120, 135] on div "x 1 <!DOCTYPE html> 2 < html > 3 < head > 4 < title > Test </ title > 5 </ head…" at bounding box center [350, 213] width 486 height 172
paste textarea
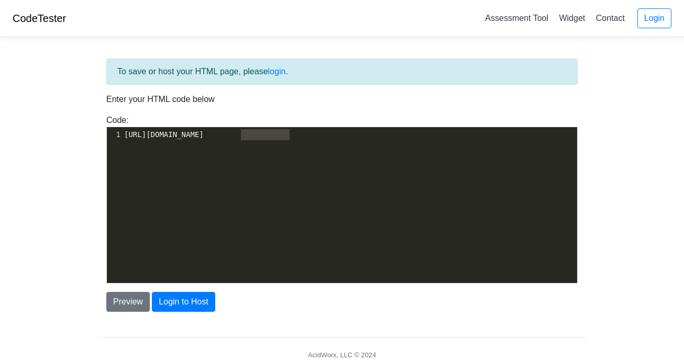
type textarea "[DOMAIN_NAME][URL]"
type textarea "[URL][DOMAIN_NAME]"
drag, startPoint x: 277, startPoint y: 137, endPoint x: 115, endPoint y: 135, distance: 162.3
click at [122, 135] on div "1 [URL][DOMAIN_NAME]" at bounding box center [353, 134] width 463 height 11
